Goal: Navigation & Orientation: Understand site structure

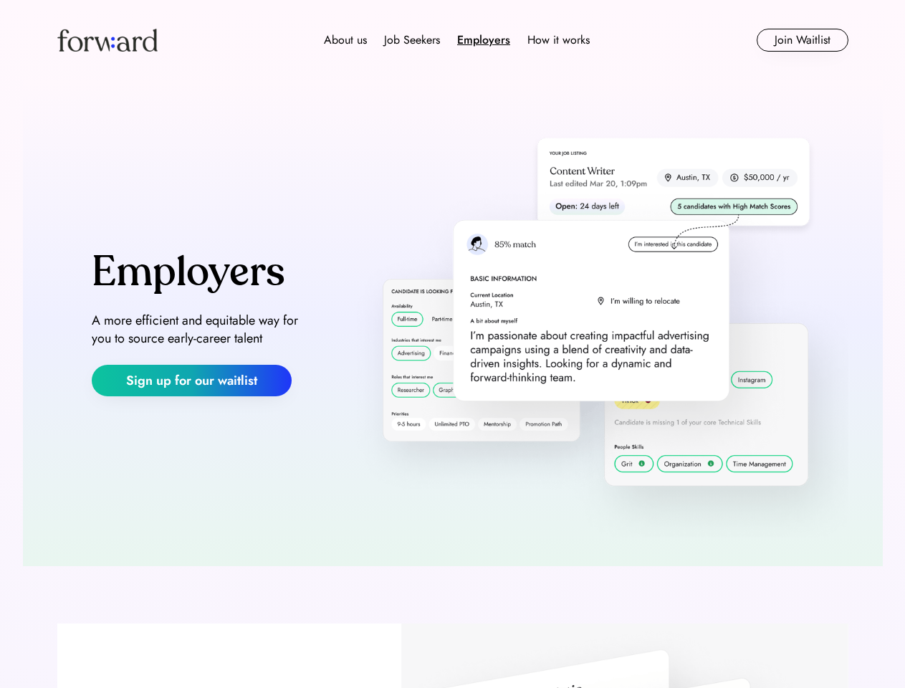
click at [452, 344] on img at bounding box center [596, 323] width 505 height 428
click at [453, 40] on div "About us Job Seekers Employers How it works" at bounding box center [457, 40] width 565 height 17
click at [108, 40] on img at bounding box center [107, 40] width 100 height 23
click at [457, 40] on div "Employers" at bounding box center [483, 40] width 53 height 17
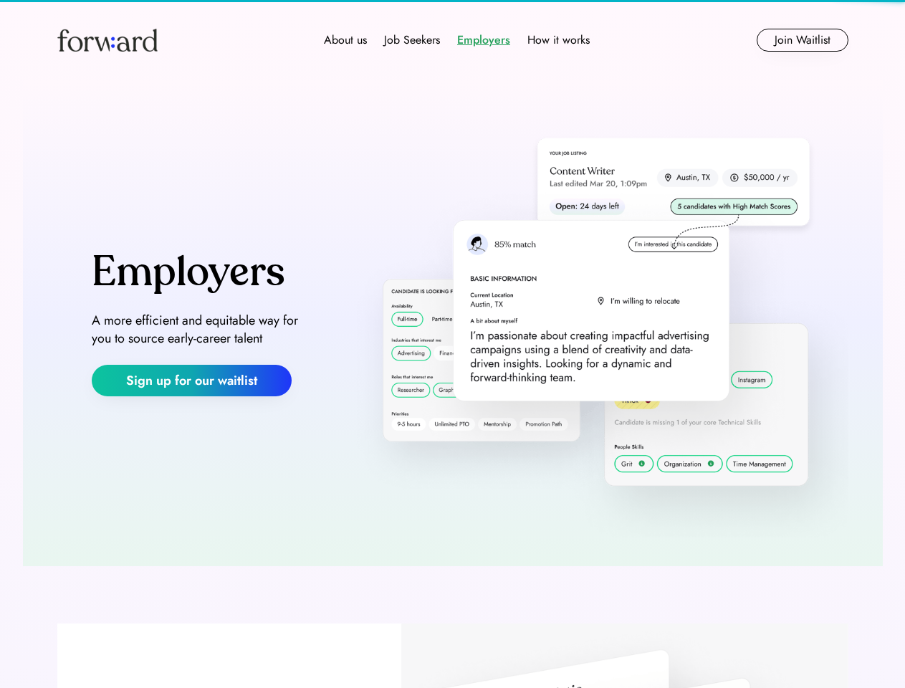
click at [346, 40] on div "About us" at bounding box center [345, 40] width 43 height 17
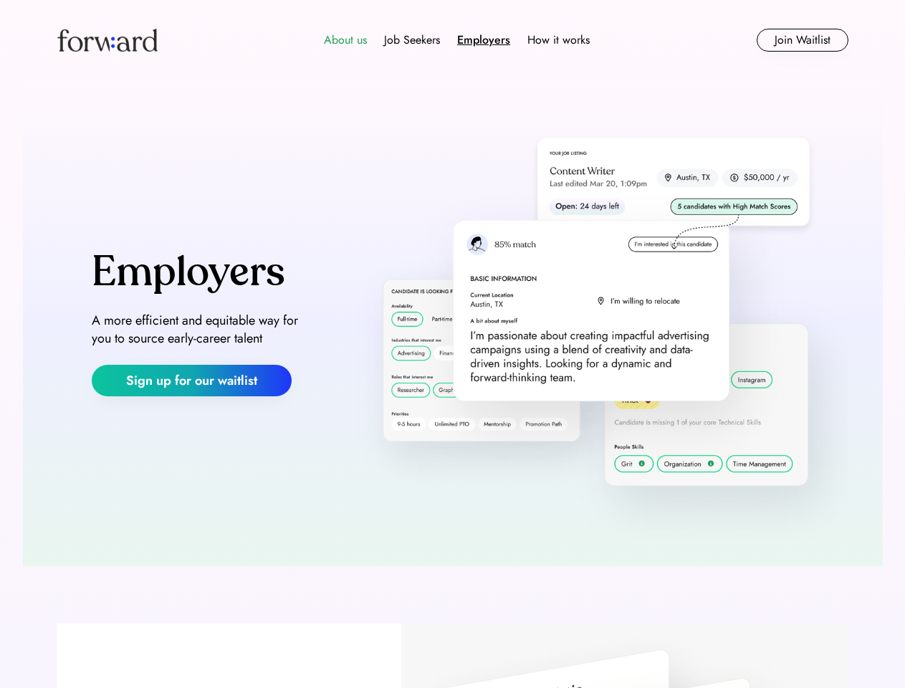
click at [412, 40] on div "Job Seekers" at bounding box center [412, 40] width 56 height 17
click at [484, 40] on div "Employers" at bounding box center [483, 40] width 53 height 17
click at [558, 40] on div "How it works" at bounding box center [559, 40] width 62 height 17
click at [802, 40] on button "Join Waitlist" at bounding box center [803, 40] width 92 height 23
